Goal: Register for event/course

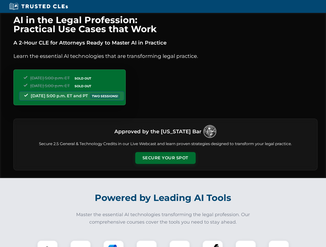
click at [165, 158] on button "Secure Your Spot" at bounding box center [165, 158] width 60 height 12
click at [47, 244] on img at bounding box center [47, 251] width 15 height 15
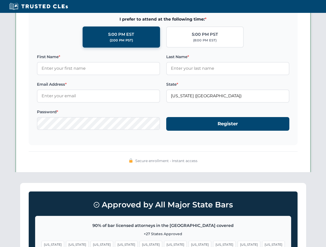
click at [188, 244] on span "[US_STATE]" at bounding box center [199, 244] width 22 height 7
click at [237, 244] on span "[US_STATE]" at bounding box center [248, 244] width 22 height 7
